Goal: Task Accomplishment & Management: Manage account settings

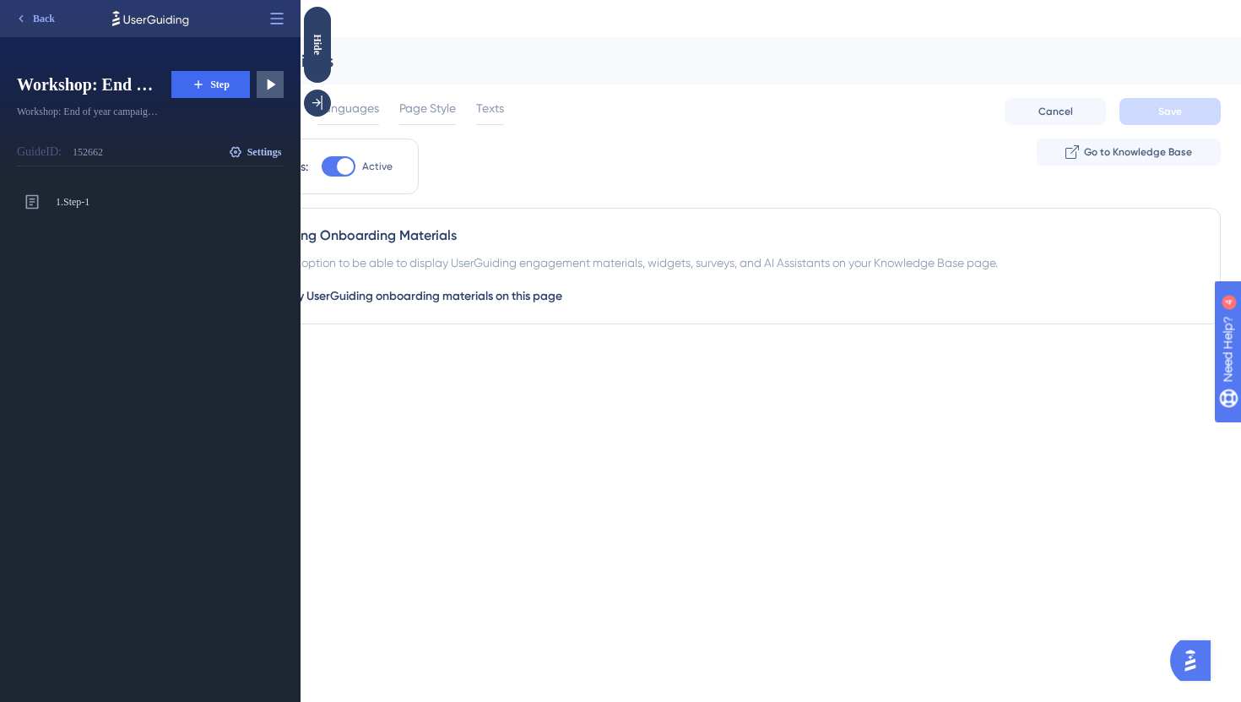
click at [257, 143] on button "Settings" at bounding box center [254, 151] width 57 height 27
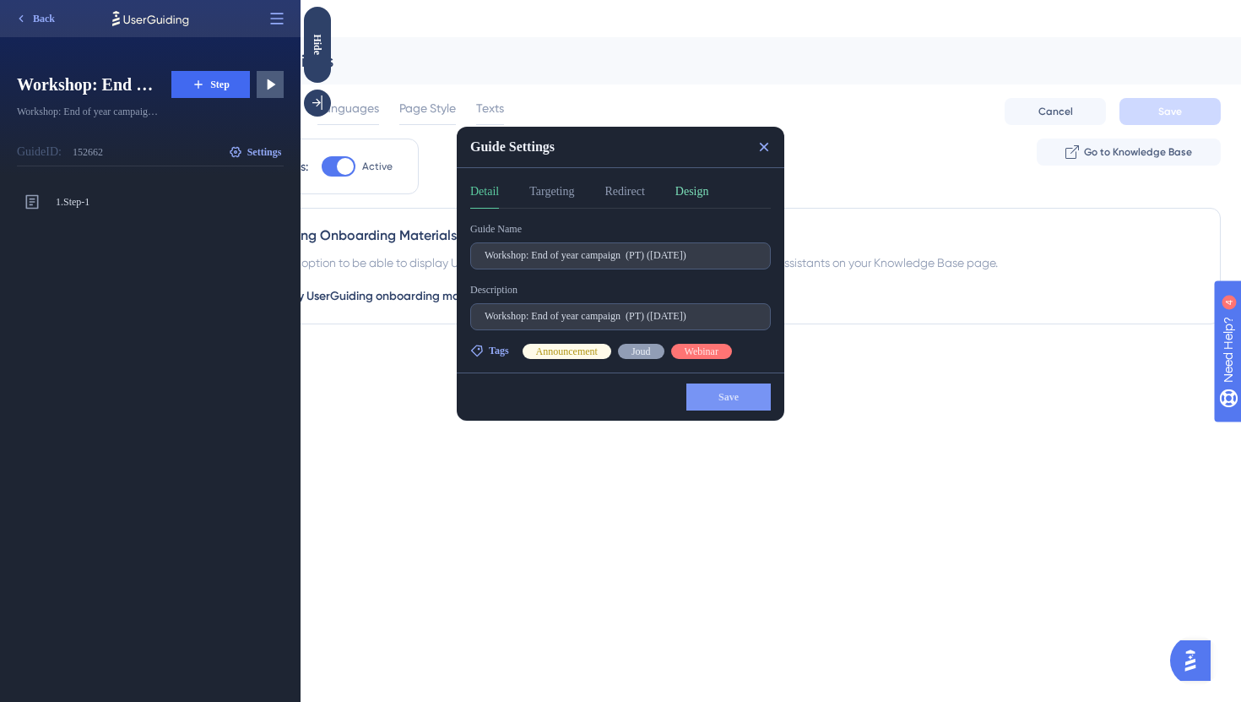
click at [700, 203] on button "Design" at bounding box center [692, 195] width 34 height 27
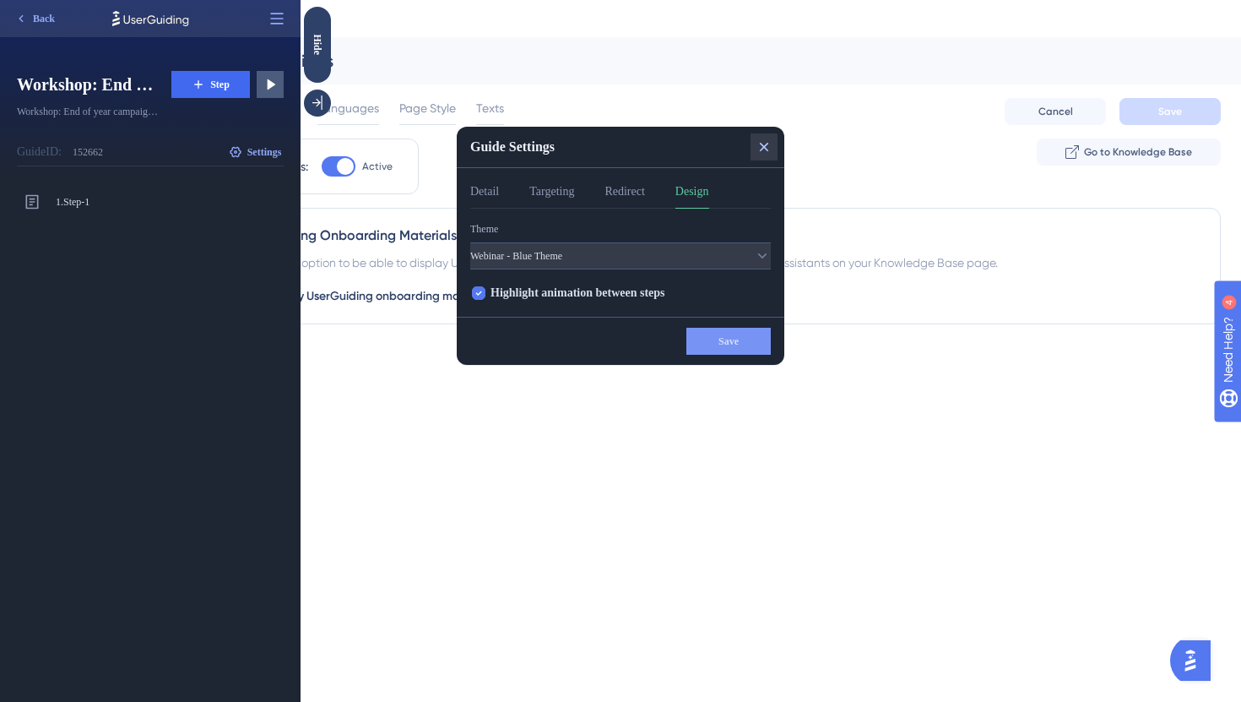
click at [764, 144] on icon at bounding box center [764, 146] width 17 height 17
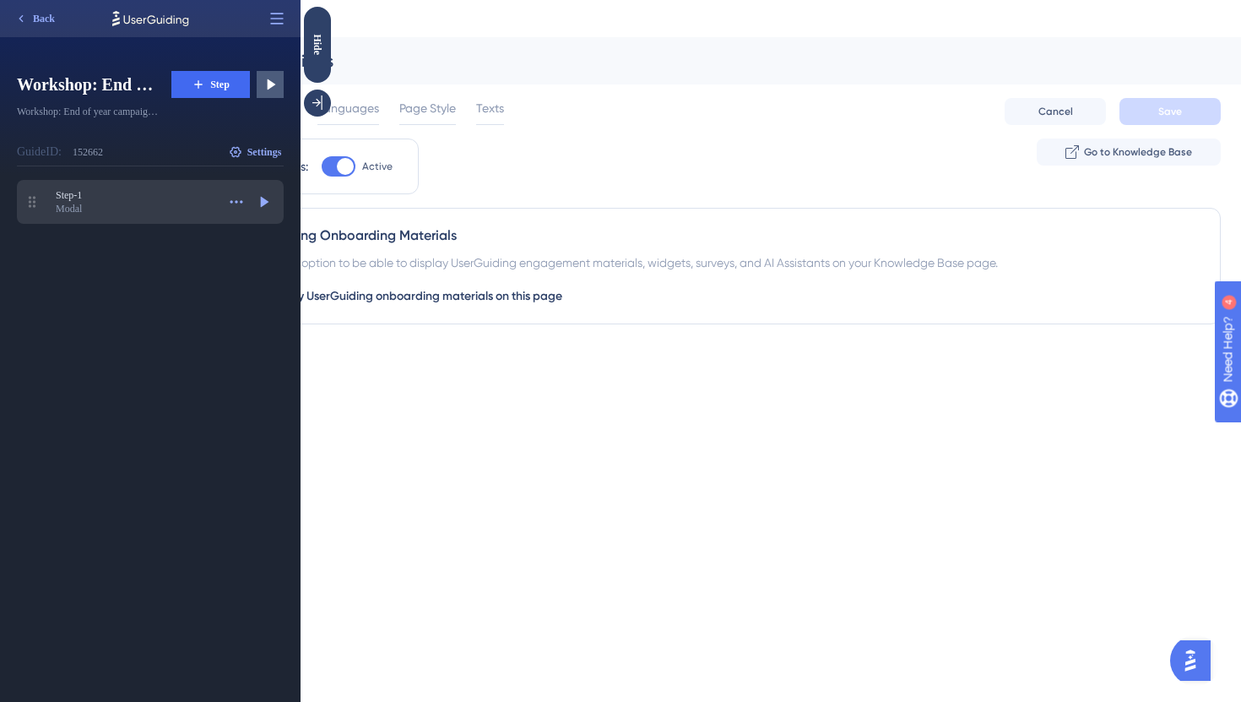
click at [139, 187] on div "Step-1 Step-1 Modal Actions Step Preview" at bounding box center [150, 202] width 267 height 44
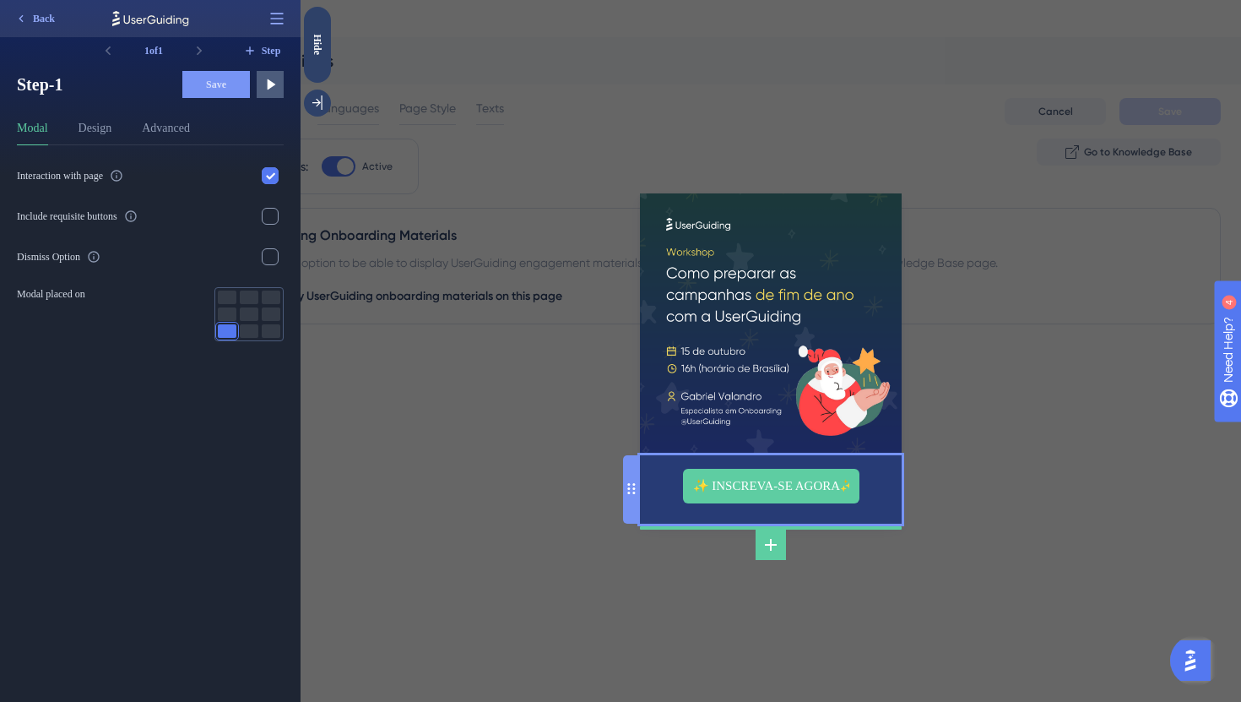
click at [680, 502] on div "✨ INSCREVA-SE AGORA✨" at bounding box center [771, 489] width 262 height 68
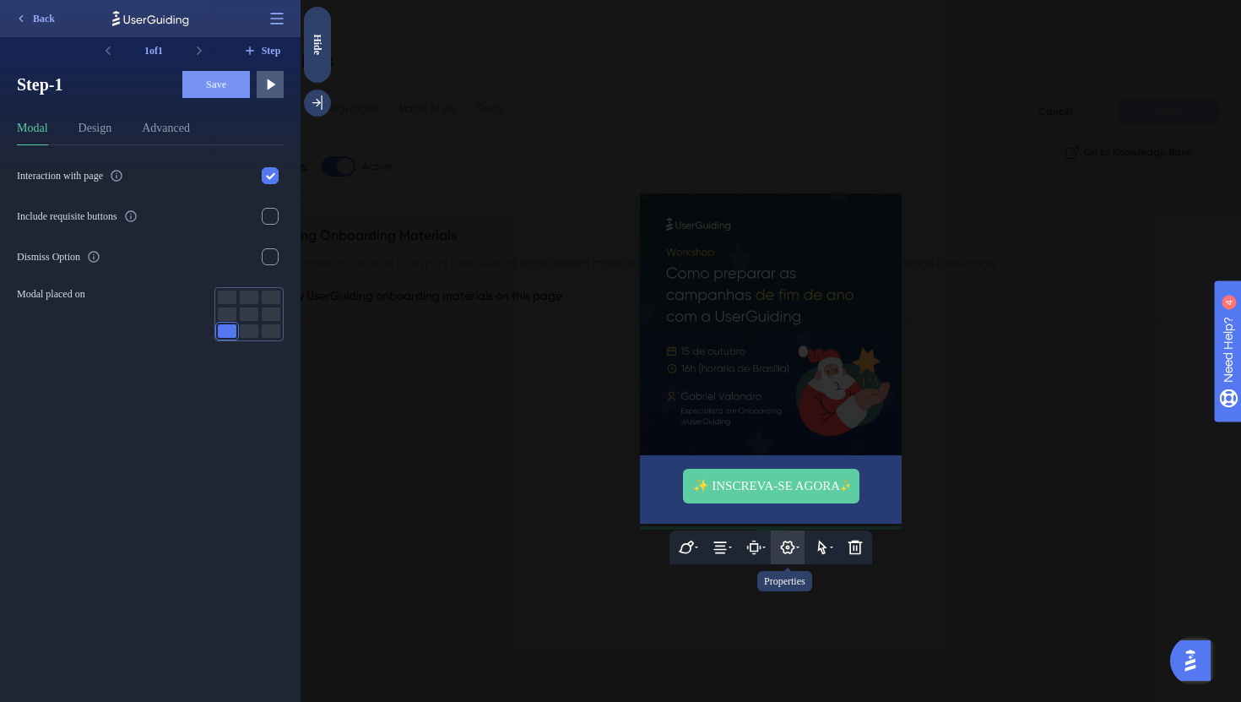
click at [790, 545] on icon at bounding box center [787, 547] width 17 height 17
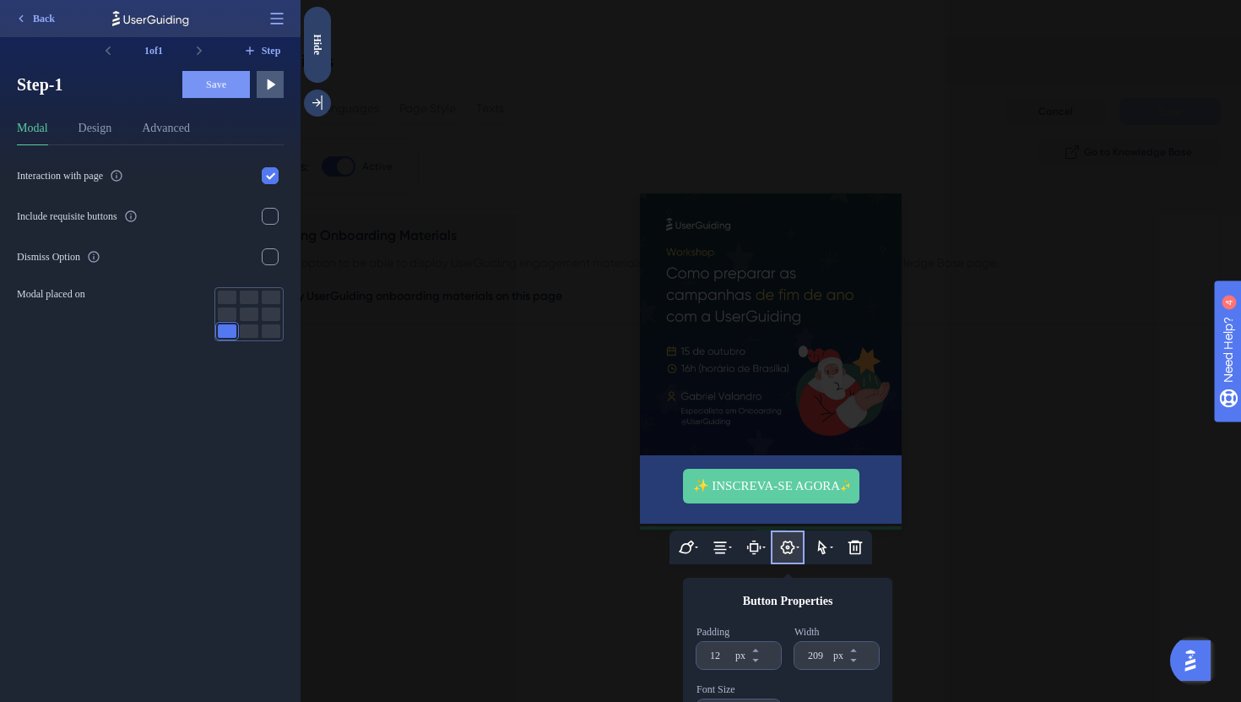
scroll to position [38, 0]
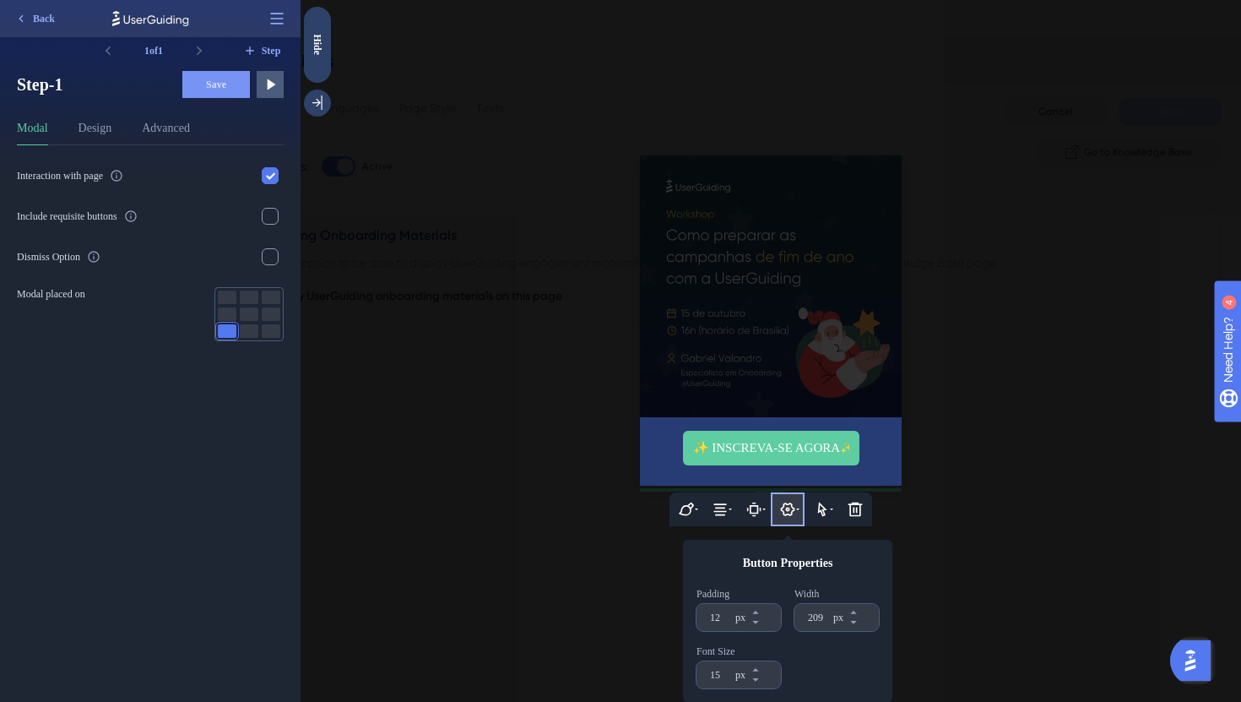
click at [932, 524] on div at bounding box center [771, 351] width 940 height 702
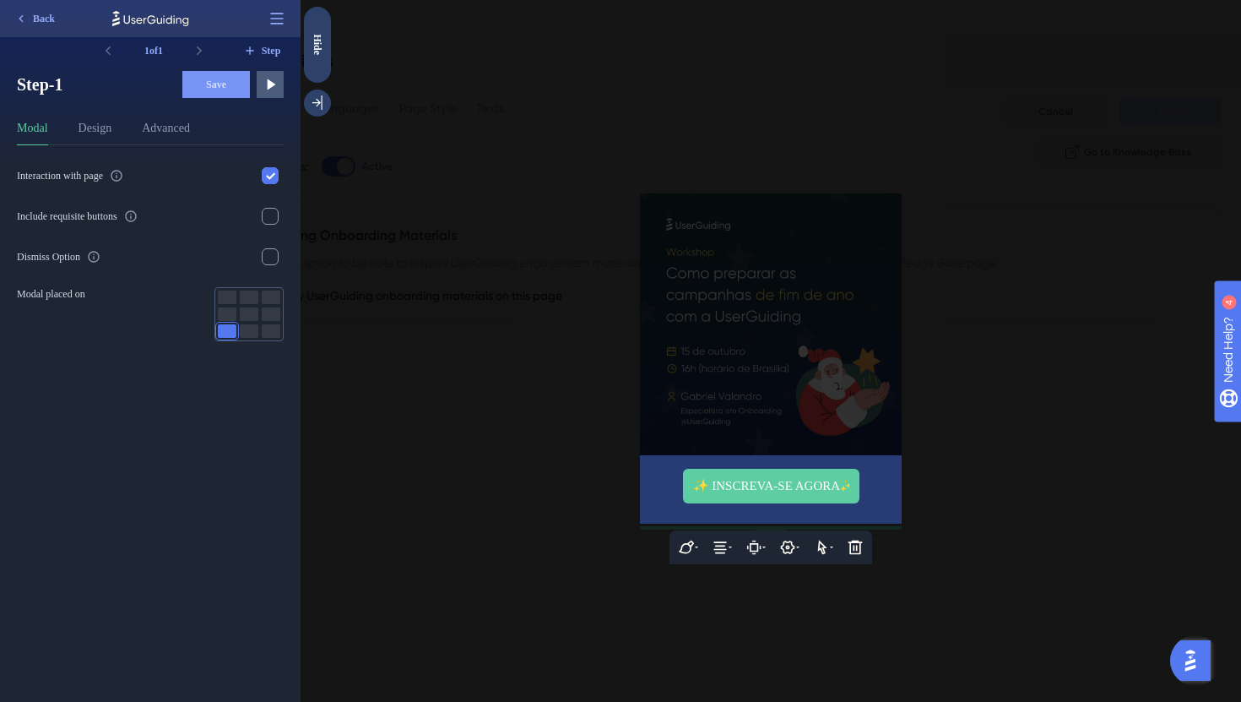
click at [959, 512] on div at bounding box center [771, 351] width 940 height 702
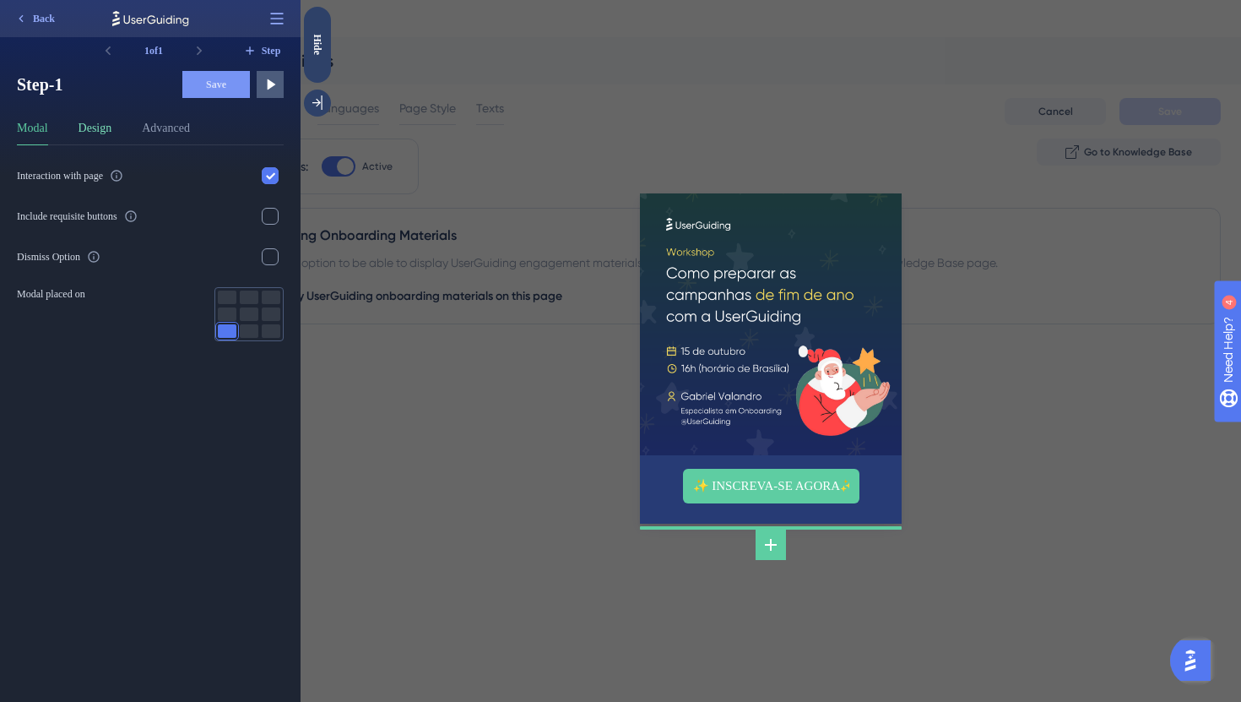
click at [102, 133] on button "Design" at bounding box center [96, 131] width 34 height 27
